Goal: Information Seeking & Learning: Learn about a topic

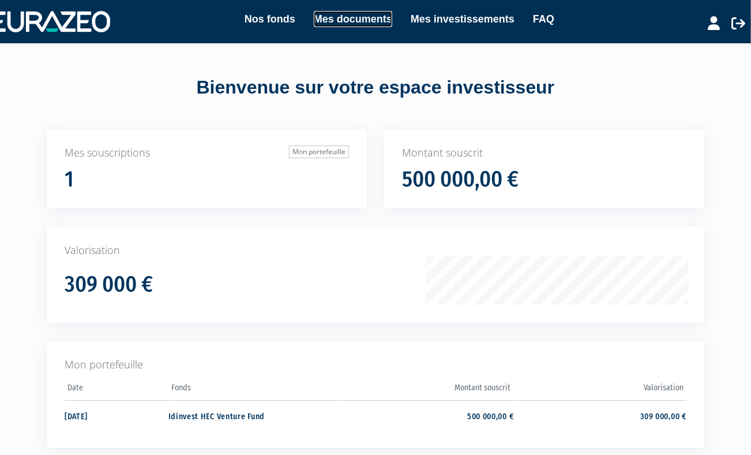
click at [355, 19] on link "Mes documents" at bounding box center [353, 19] width 78 height 16
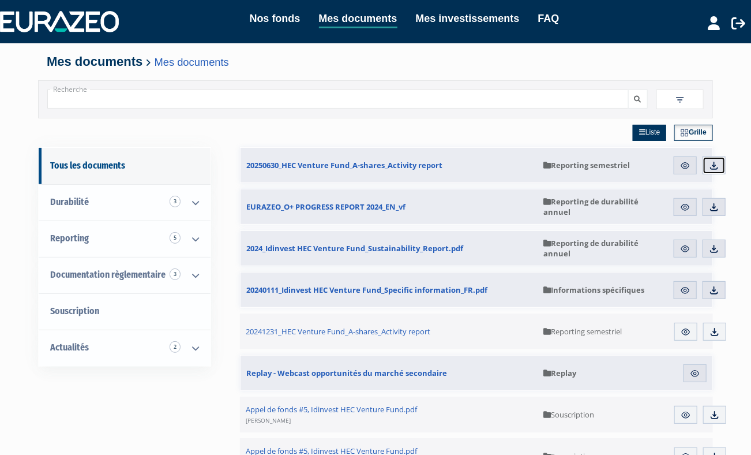
click at [713, 164] on img at bounding box center [714, 165] width 10 height 10
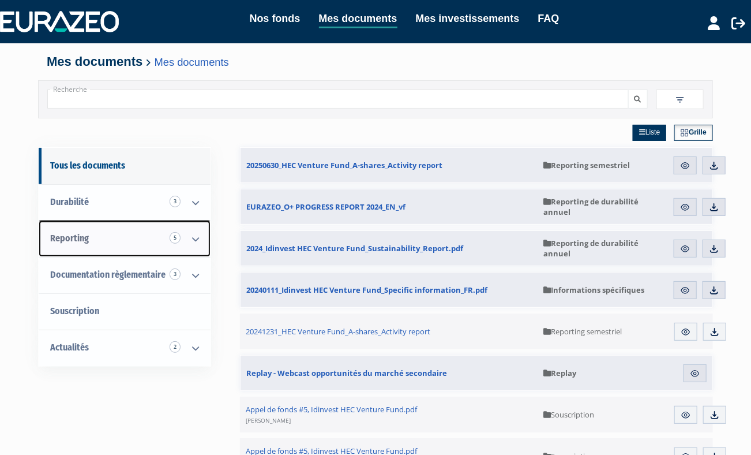
click at [151, 234] on link "Reporting 5" at bounding box center [125, 238] width 172 height 36
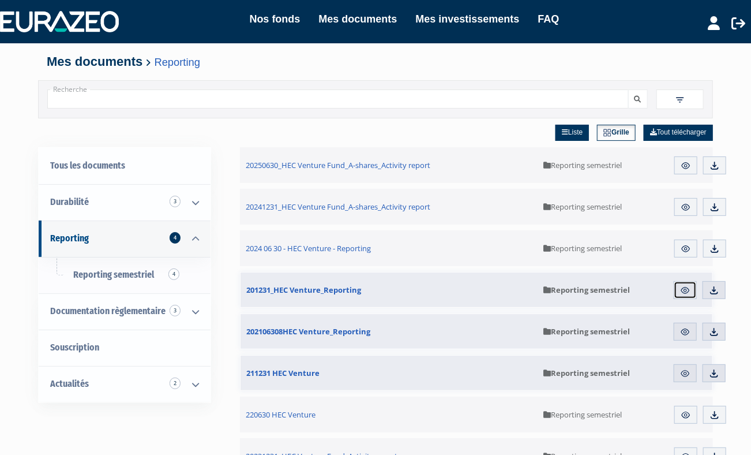
click at [686, 291] on img at bounding box center [685, 290] width 10 height 10
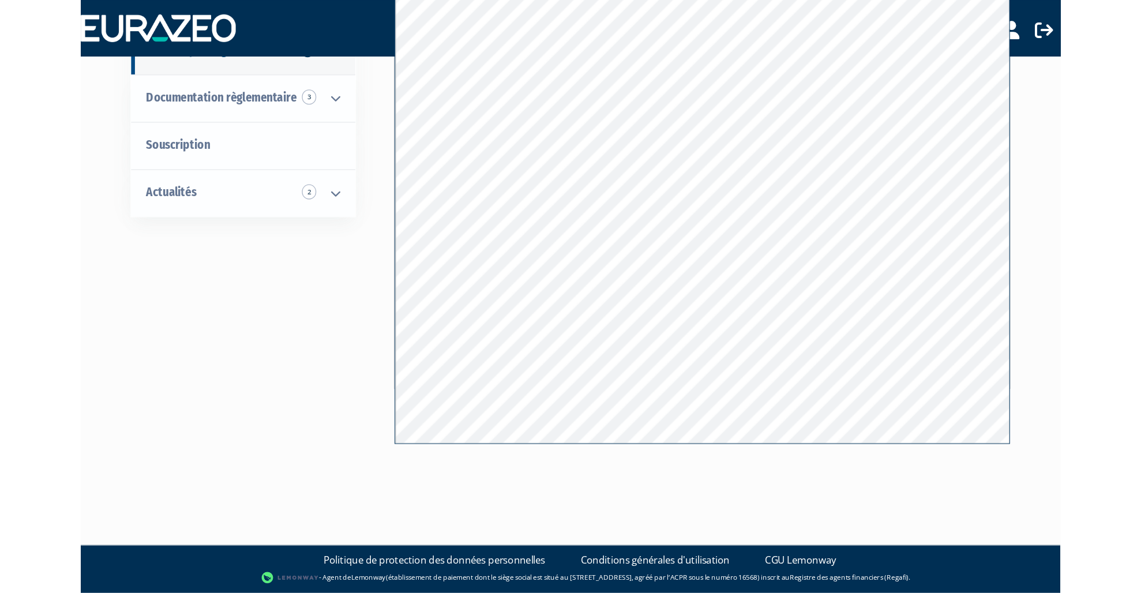
scroll to position [32, 0]
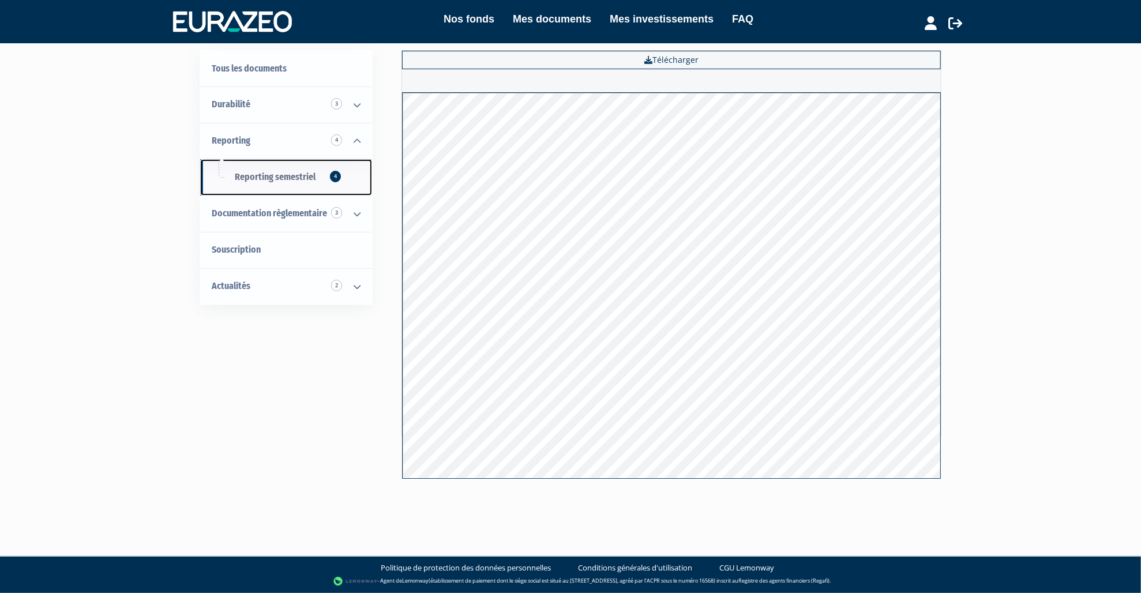
click at [312, 178] on span "Reporting semestriel 4" at bounding box center [275, 176] width 81 height 11
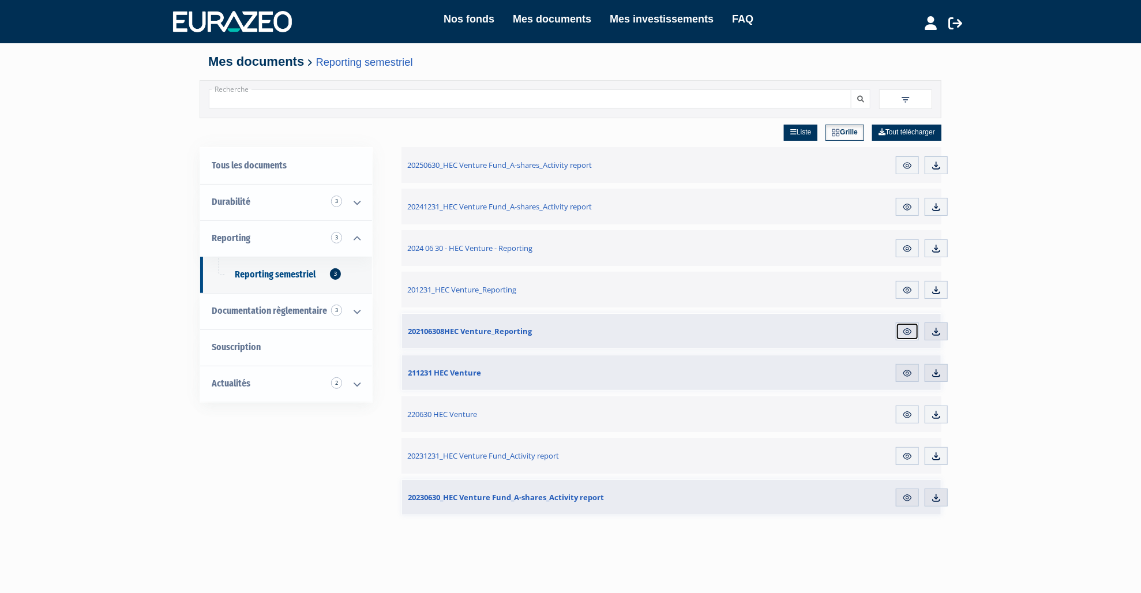
click at [908, 332] on img at bounding box center [907, 332] width 10 height 10
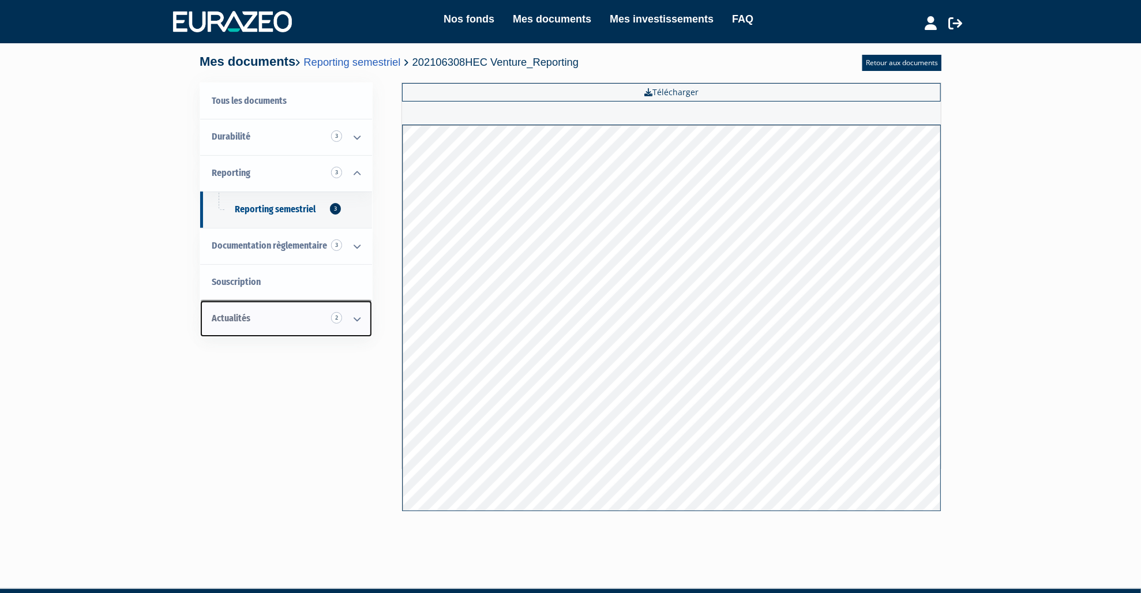
click at [293, 317] on link "Actualités 2" at bounding box center [286, 319] width 172 height 36
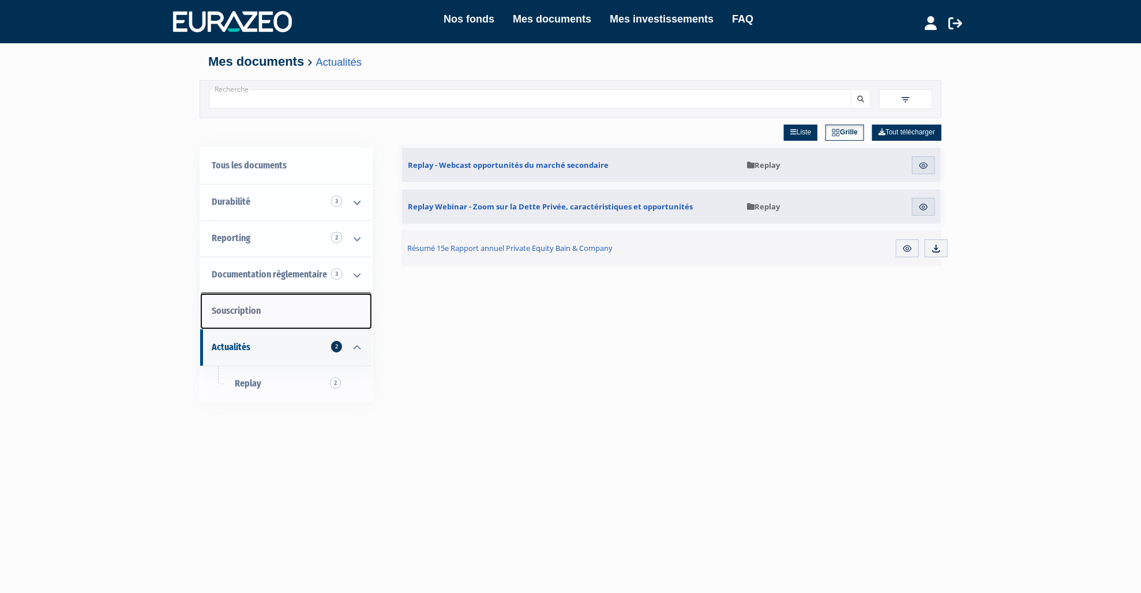
click at [282, 309] on link "Souscription" at bounding box center [286, 311] width 172 height 36
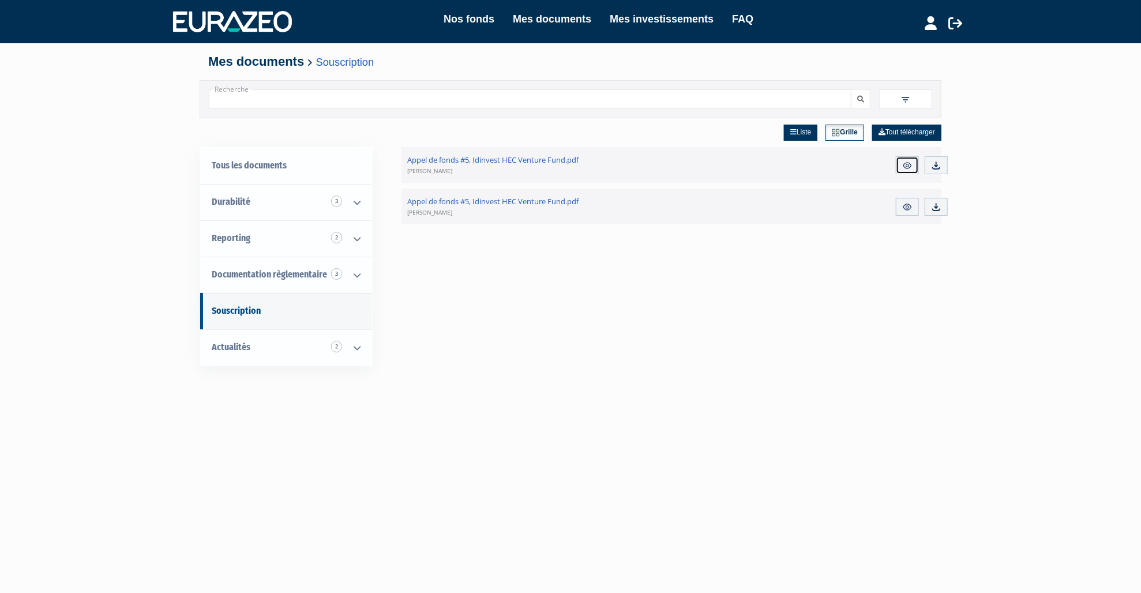
click at [911, 166] on img at bounding box center [907, 165] width 10 height 10
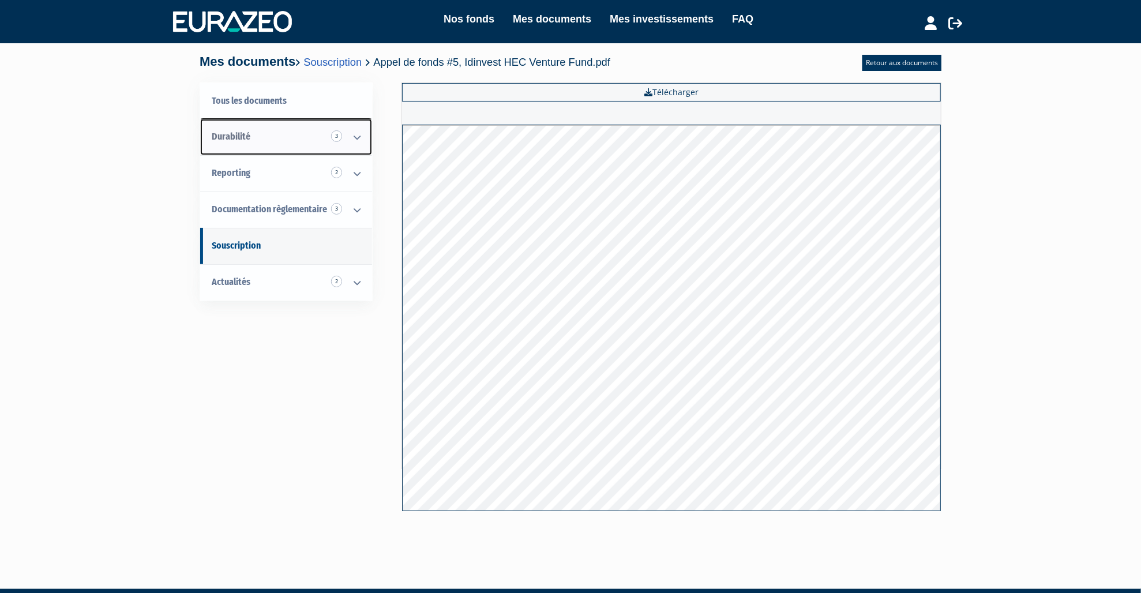
click at [356, 136] on icon at bounding box center [357, 137] width 30 height 36
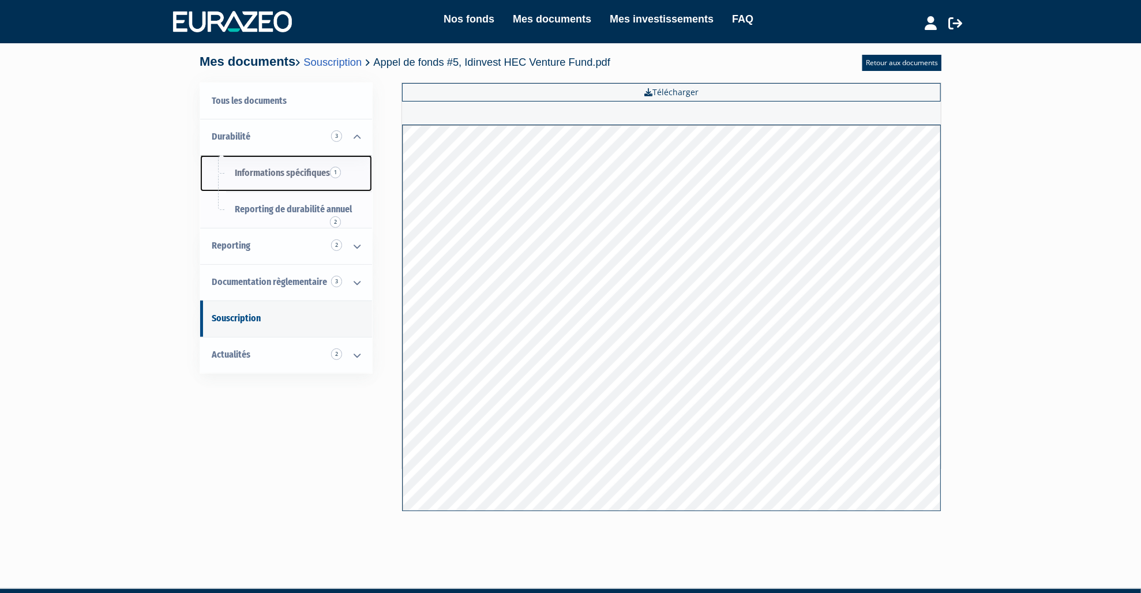
click at [267, 180] on link "Informations spécifiques 1" at bounding box center [286, 173] width 172 height 36
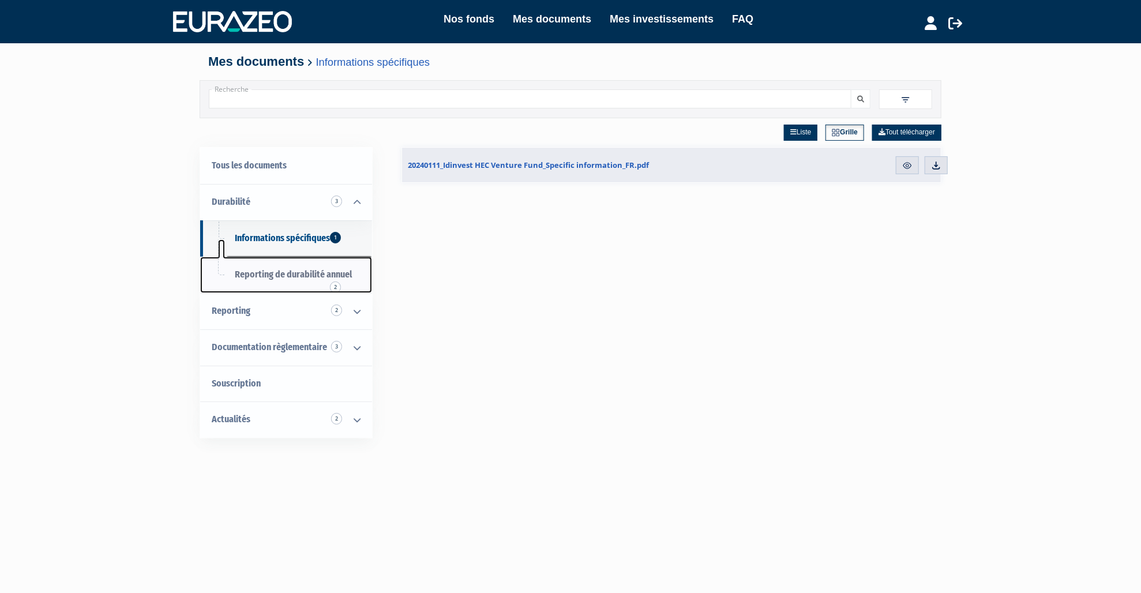
click at [290, 282] on link "Reporting de durabilité annuel 2" at bounding box center [286, 275] width 172 height 36
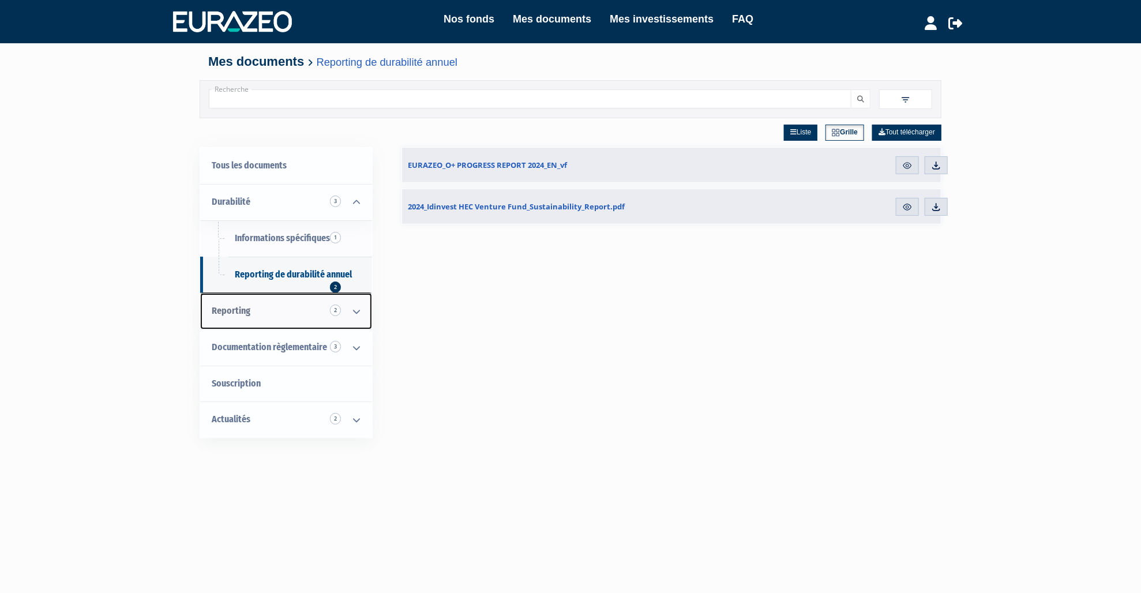
click at [282, 305] on link "Reporting 2" at bounding box center [286, 311] width 172 height 36
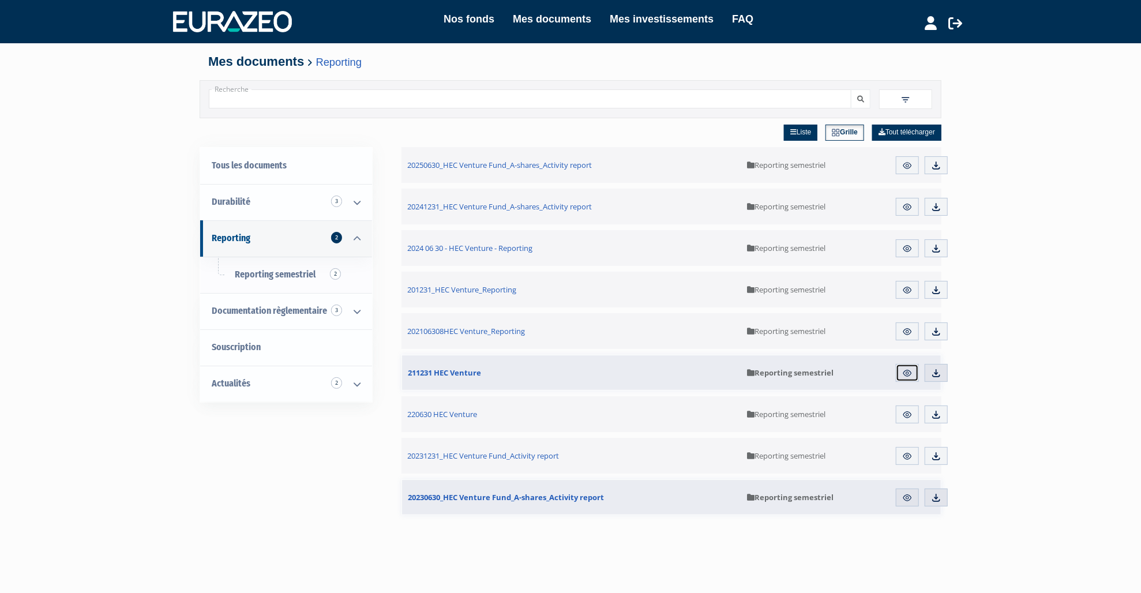
click at [896, 377] on link "Aperçu" at bounding box center [907, 373] width 23 height 18
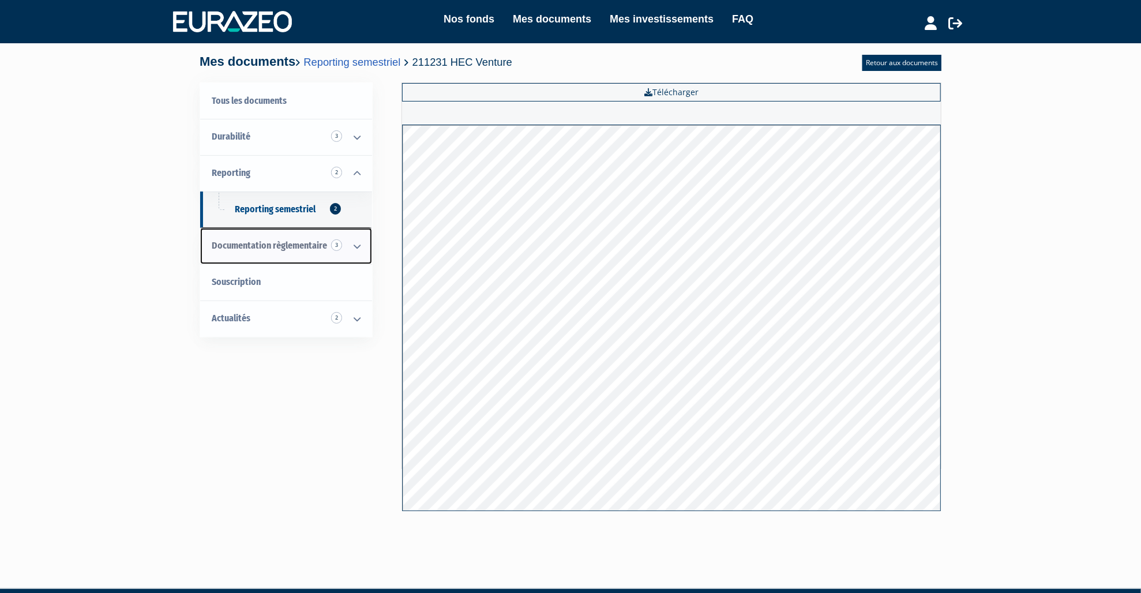
click at [278, 248] on span "Documentation règlementaire 3" at bounding box center [269, 245] width 115 height 11
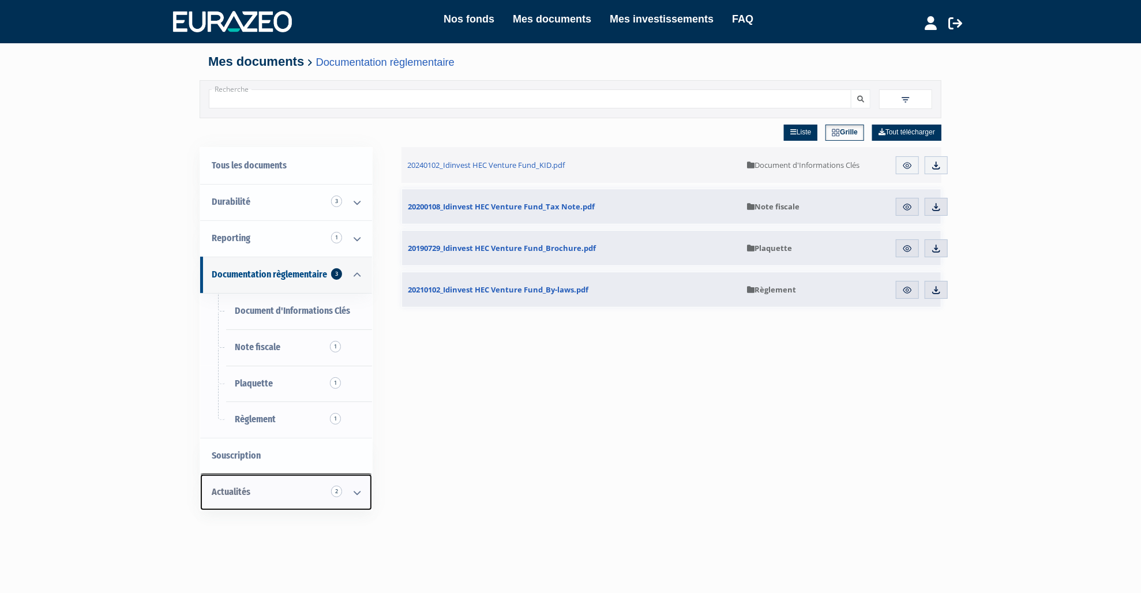
click at [298, 492] on link "Actualités 2" at bounding box center [286, 492] width 172 height 36
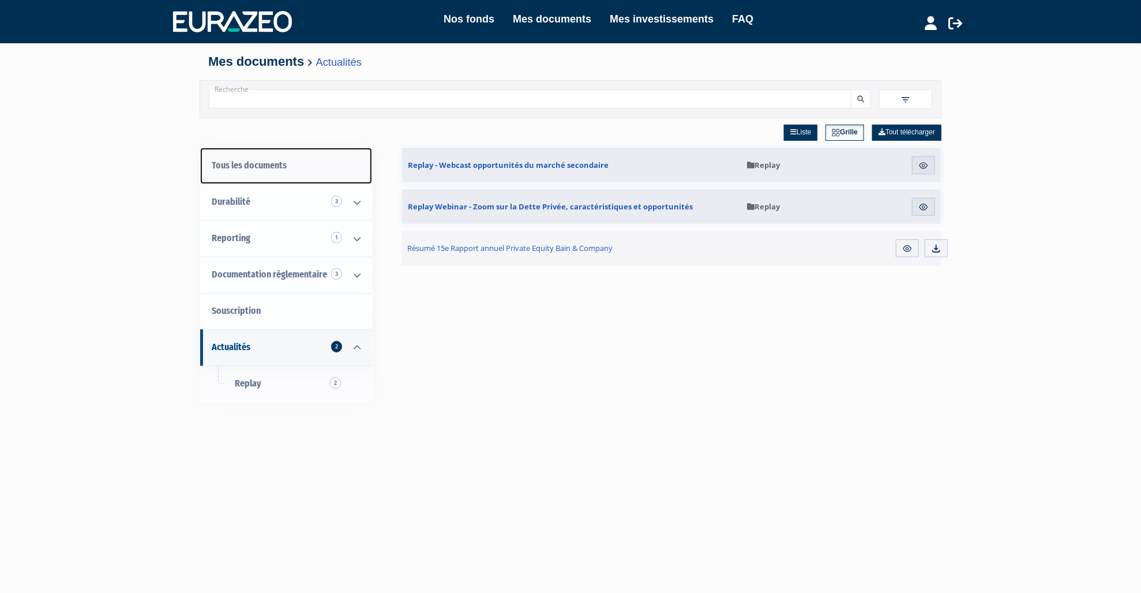
click at [279, 170] on link "Tous les documents" at bounding box center [286, 166] width 172 height 36
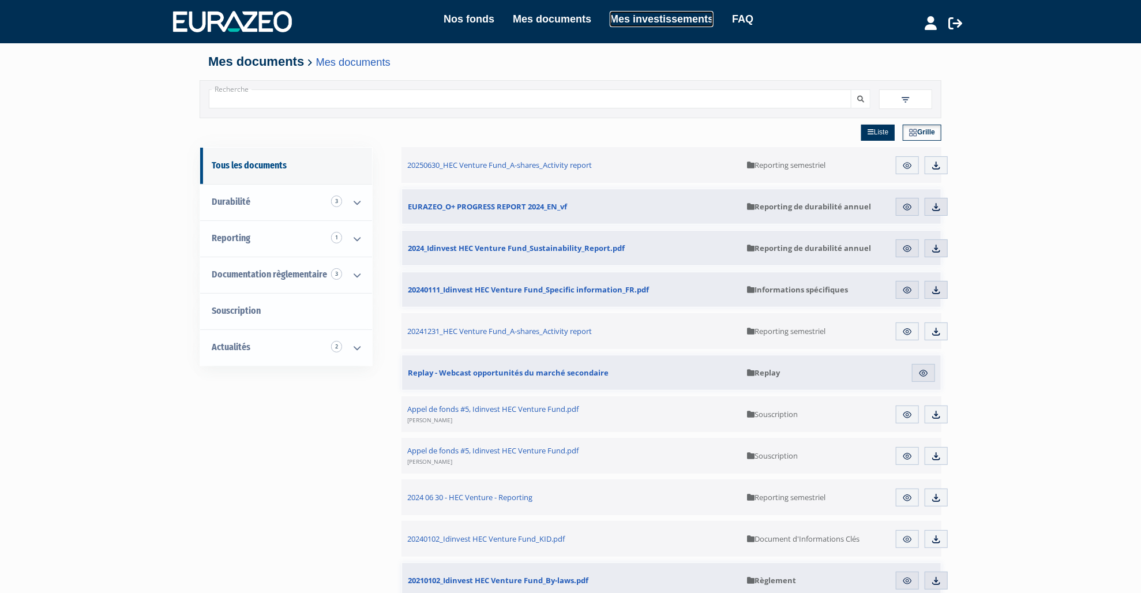
click at [670, 20] on link "Mes investissements" at bounding box center [662, 19] width 104 height 16
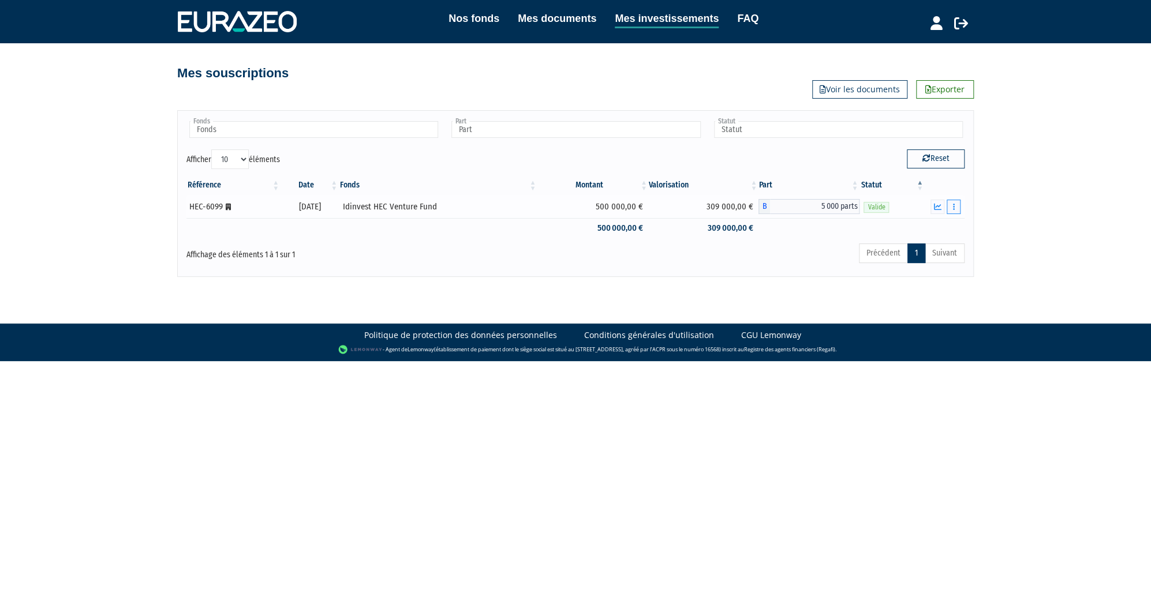
click at [956, 201] on button "button" at bounding box center [953, 207] width 14 height 14
click at [941, 206] on icon "button" at bounding box center [938, 207] width 8 height 8
